Goal: Task Accomplishment & Management: Complete application form

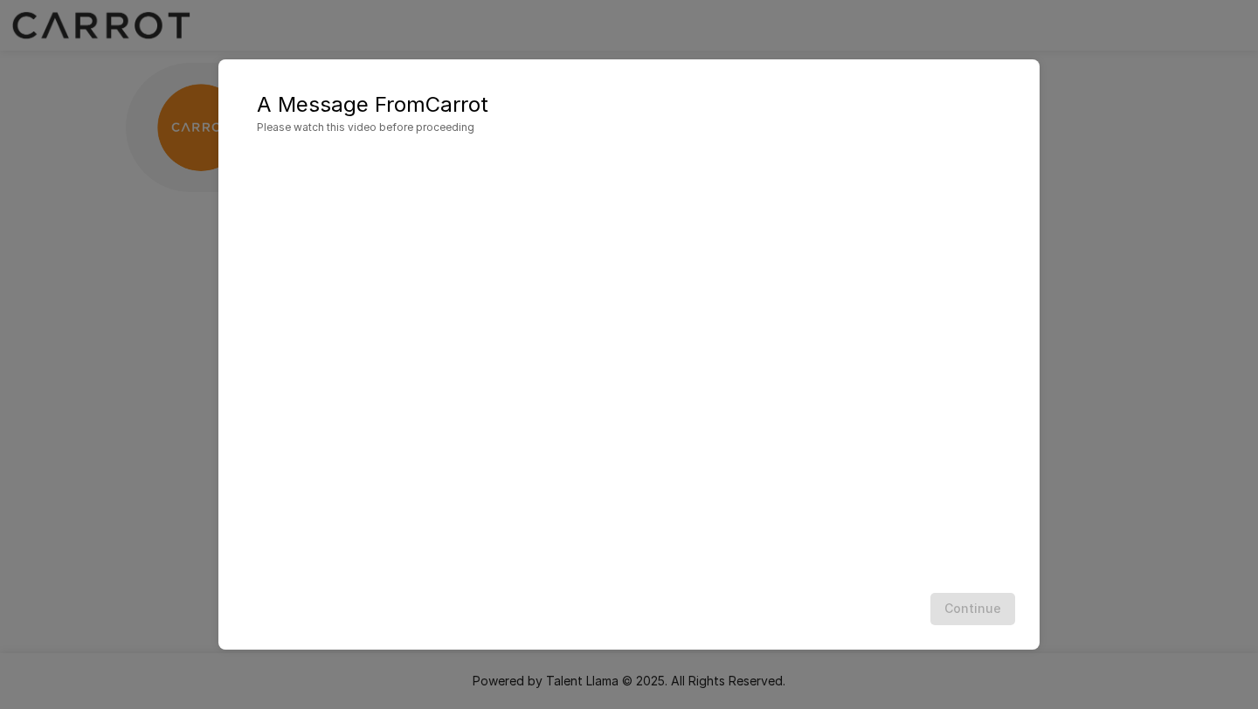
scroll to position [1, 0]
click at [1154, 446] on div "A Message From Carrot Please watch this video before proceeding Continue" at bounding box center [629, 354] width 1258 height 709
click at [973, 612] on button "Continue" at bounding box center [972, 609] width 85 height 32
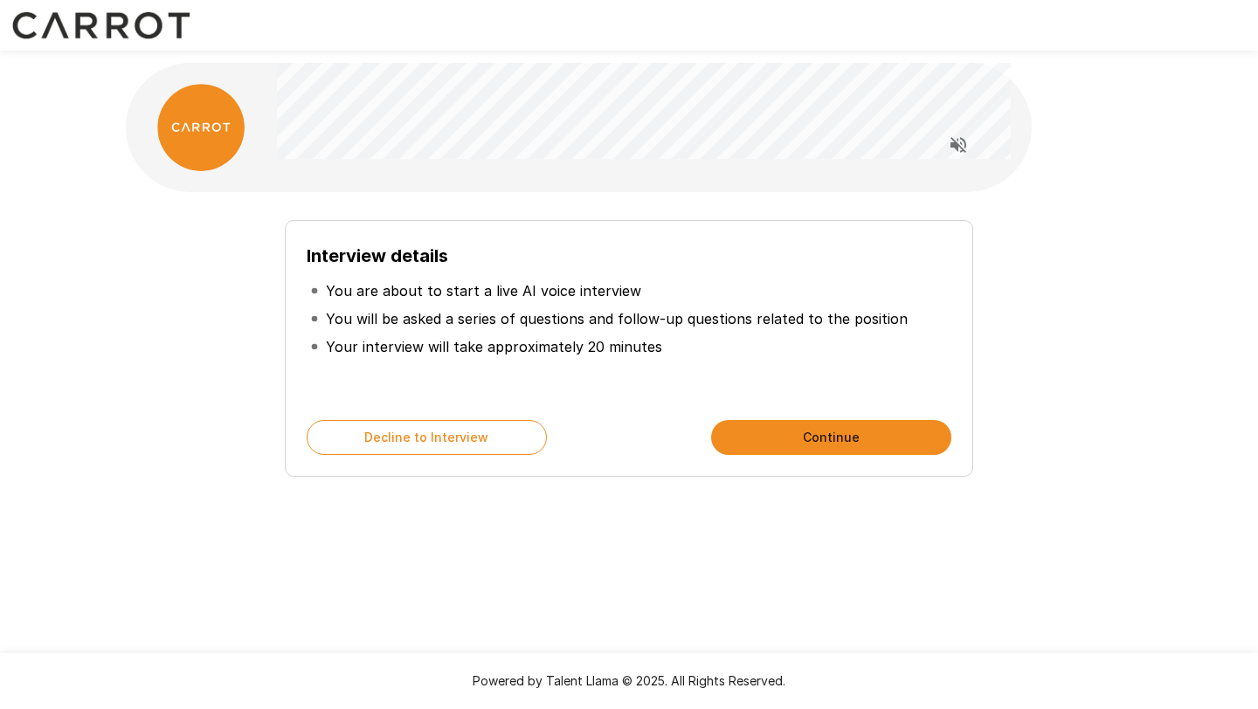
click at [148, 304] on div "Interview details You are about to start a live AI voice interview You will be …" at bounding box center [629, 341] width 992 height 271
